Goal: Obtain resource: Download file/media

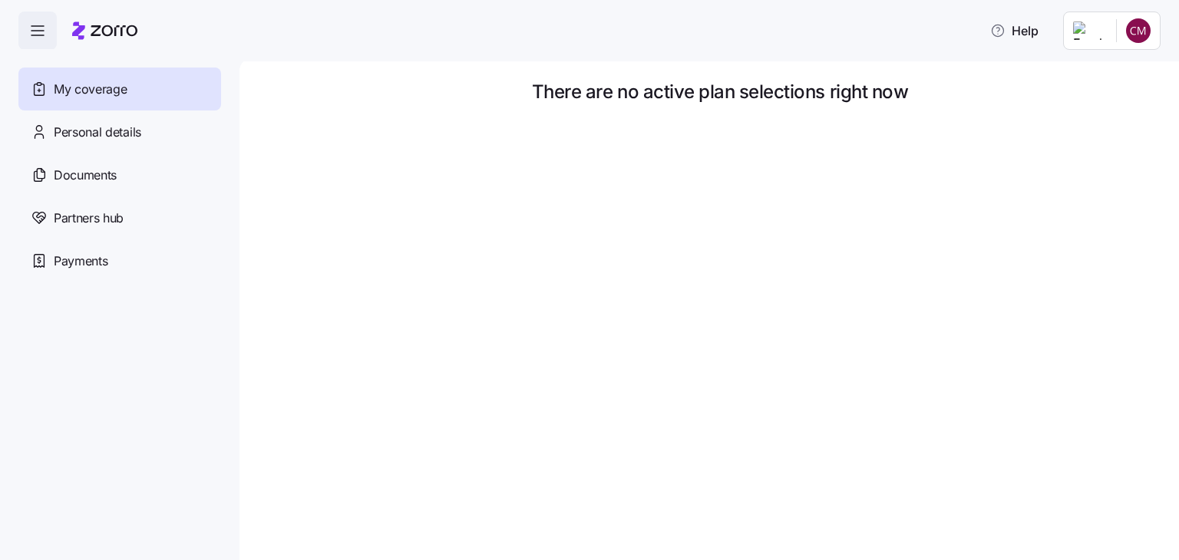
click at [90, 93] on span "My coverage" at bounding box center [90, 89] width 73 height 19
click at [130, 137] on span "Personal details" at bounding box center [97, 132] width 87 height 19
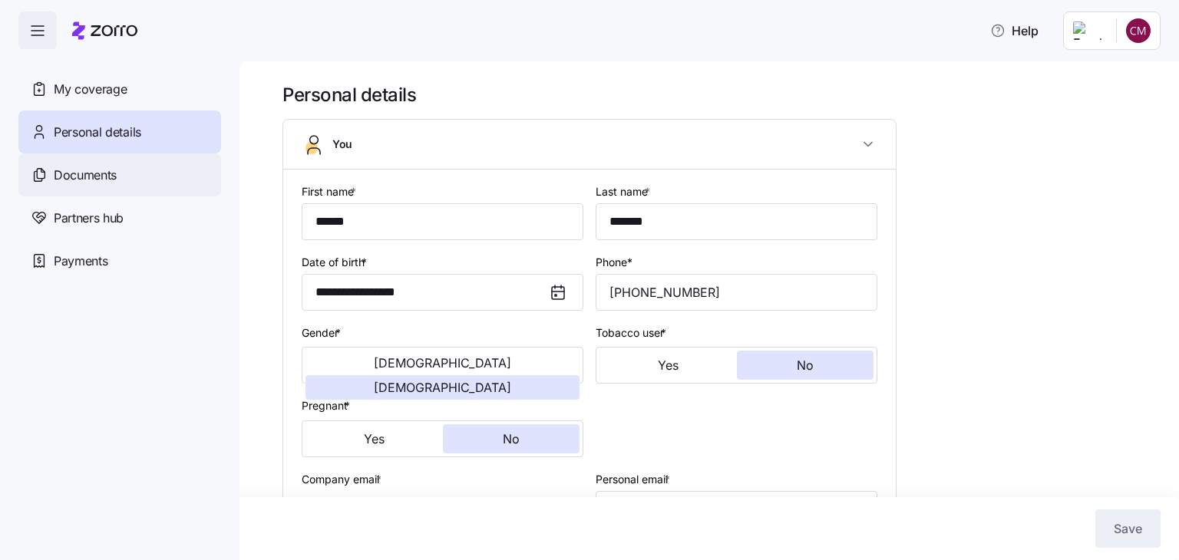
click at [124, 178] on div "Documents" at bounding box center [119, 175] width 203 height 43
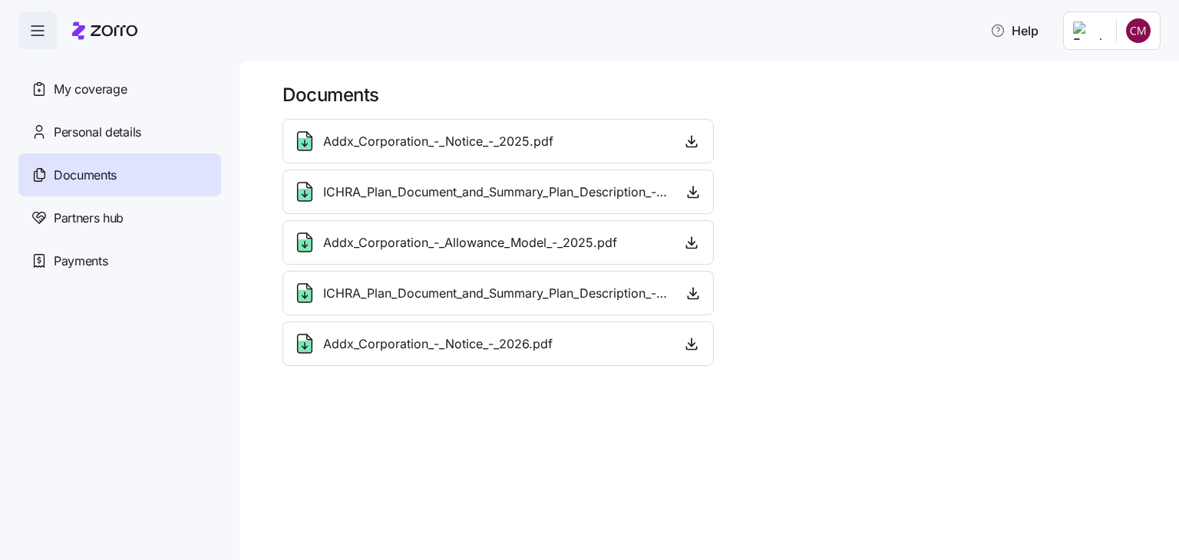
click at [378, 143] on span "Addx_Corporation_-_Notice_-_2025.pdf" at bounding box center [438, 141] width 230 height 19
click at [687, 140] on icon "button" at bounding box center [691, 141] width 15 height 15
